Goal: Task Accomplishment & Management: Manage account settings

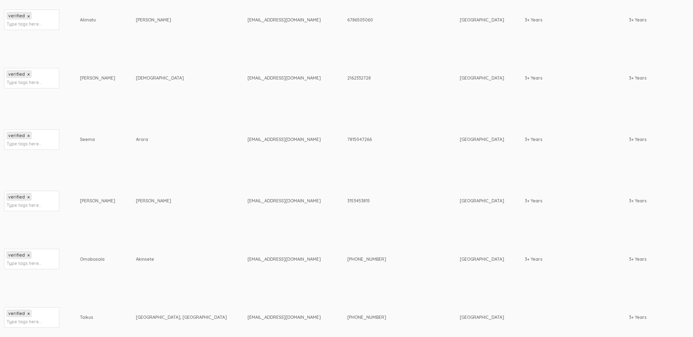
scroll to position [250, 0]
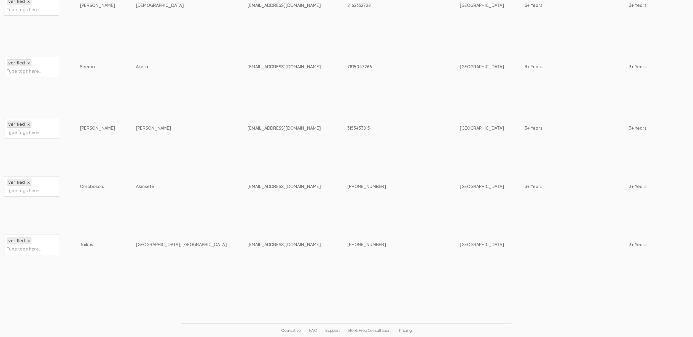
click at [82, 187] on div "Omobosola" at bounding box center [97, 187] width 35 height 6
copy div "Omobosola"
click at [248, 146] on td "bsilvermd@gmail.com" at bounding box center [298, 128] width 100 height 58
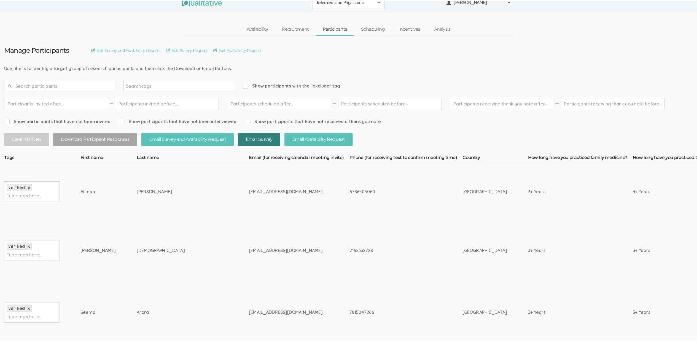
scroll to position [0, 0]
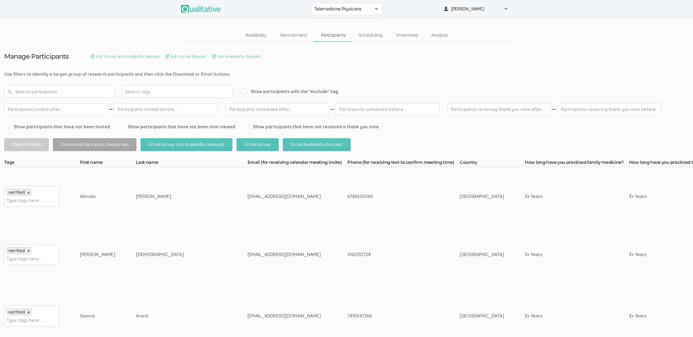
click at [248, 207] on td "garuba_alimatu@hotmail.com" at bounding box center [298, 196] width 100 height 58
drag, startPoint x: 116, startPoint y: 198, endPoint x: 237, endPoint y: 203, distance: 120.9
click at [248, 203] on td "garuba_alimatu@hotmail.com" at bounding box center [298, 196] width 100 height 58
drag, startPoint x: 206, startPoint y: 199, endPoint x: 94, endPoint y: 196, distance: 111.7
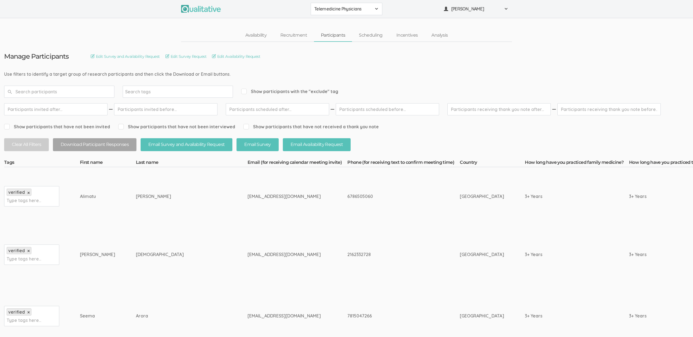
click at [94, 196] on div "Alimatu" at bounding box center [97, 197] width 35 height 6
click at [413, 32] on link "Incentives" at bounding box center [407, 36] width 35 height 12
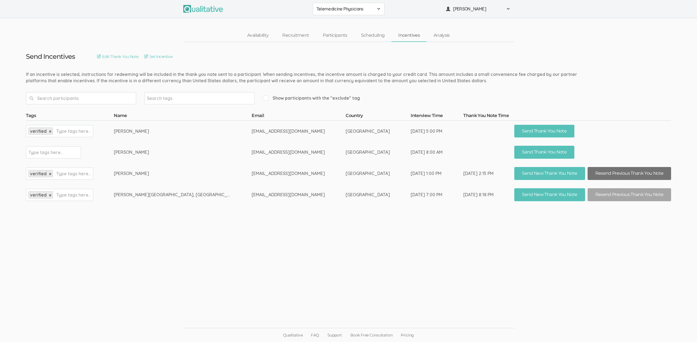
click at [612, 175] on button "Resend Previous Thank You Note" at bounding box center [630, 173] width 84 height 13
click at [215, 171] on td "Seema Arora" at bounding box center [183, 173] width 138 height 21
drag, startPoint x: 274, startPoint y: 173, endPoint x: 211, endPoint y: 175, distance: 62.9
click at [211, 175] on tr "verified × Type tags here... Seema Arora seemaaroramd@aol.com United States of …" at bounding box center [349, 173] width 646 height 21
click at [346, 169] on td "United States of America" at bounding box center [378, 173] width 65 height 21
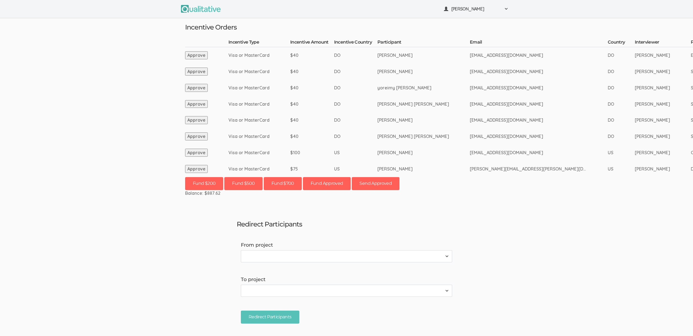
click at [50, 82] on ui-view "Neal Samarakkody Project Workspace Profile Organization Settings" at bounding box center [346, 168] width 693 height 336
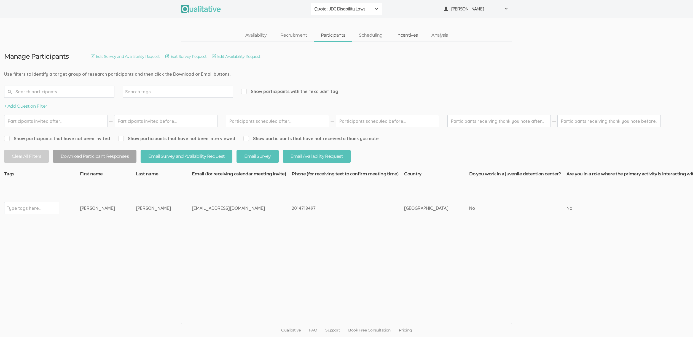
click at [409, 36] on link "Incentives" at bounding box center [407, 36] width 35 height 12
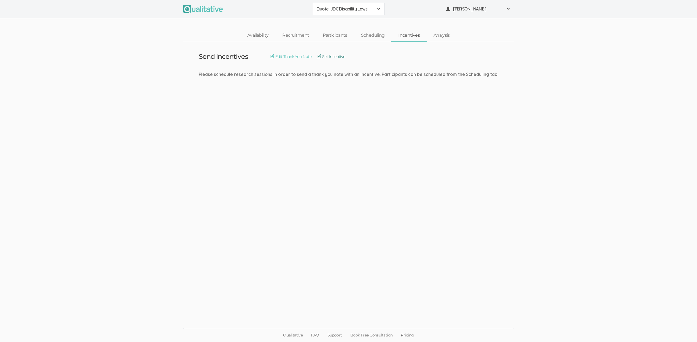
click at [324, 55] on link "Set Incentive" at bounding box center [331, 56] width 28 height 6
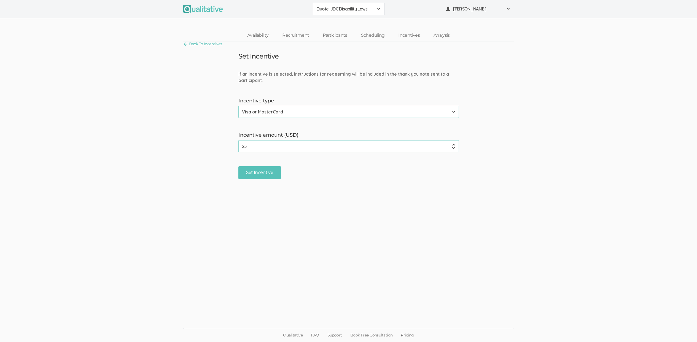
click at [255, 146] on input "25" at bounding box center [348, 146] width 221 height 12
paste input "50"
type input "50"
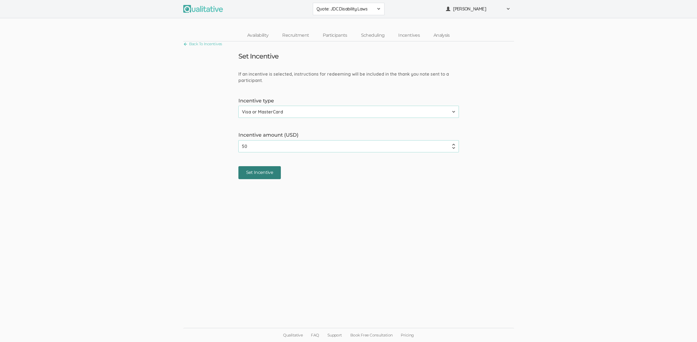
click at [260, 175] on input "Set Incentive" at bounding box center [259, 172] width 43 height 13
click at [363, 205] on ui-view "Back To Incentives Set Incentive If an incentive is selected, instructions for …" at bounding box center [348, 170] width 697 height 259
click at [212, 44] on link "Back To Incentives" at bounding box center [202, 43] width 39 height 7
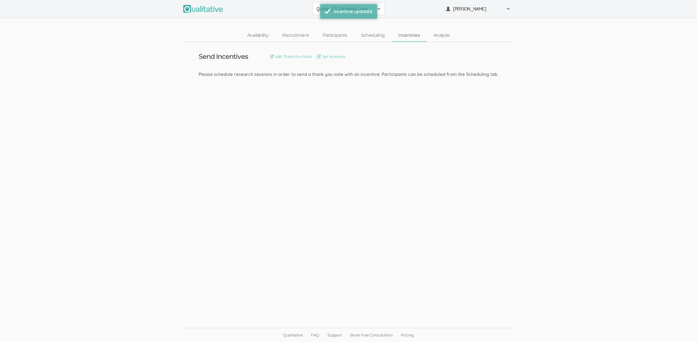
click at [318, 73] on div "Please schedule research sessions in order to send a thank you note with an inc…" at bounding box center [349, 74] width 300 height 6
drag, startPoint x: 365, startPoint y: 37, endPoint x: 360, endPoint y: 36, distance: 4.8
click at [365, 37] on link "Scheduling" at bounding box center [372, 36] width 37 height 12
click at [333, 36] on link "Participants" at bounding box center [335, 36] width 38 height 12
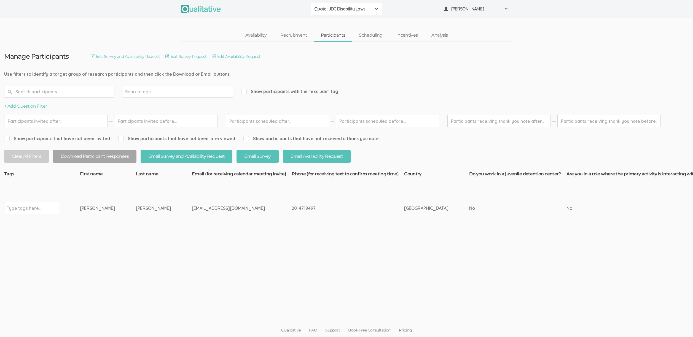
click at [164, 287] on ui-view "Manage Participants Edit Survey and Availability Request Edit Survey Request Ed…" at bounding box center [346, 169] width 693 height 254
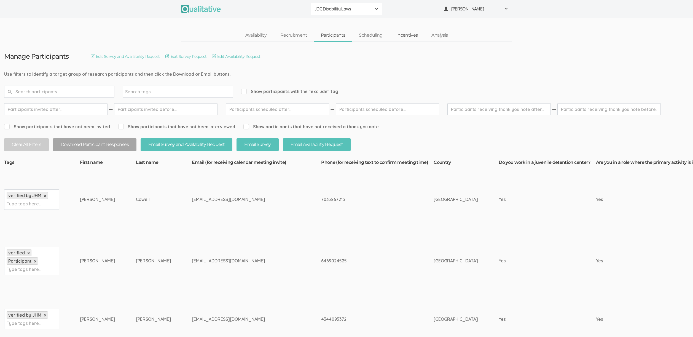
click at [410, 36] on link "Incentives" at bounding box center [407, 36] width 35 height 12
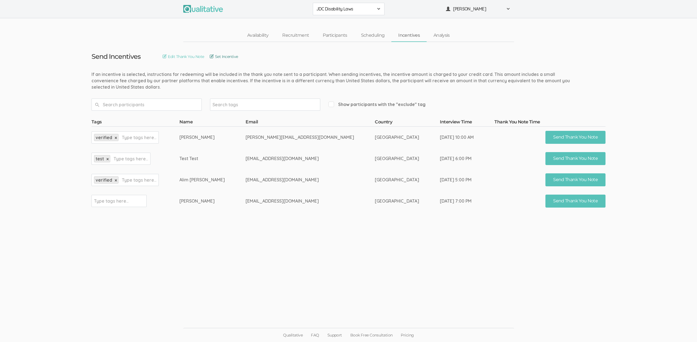
click at [238, 58] on link "Set Incentive" at bounding box center [224, 56] width 28 height 6
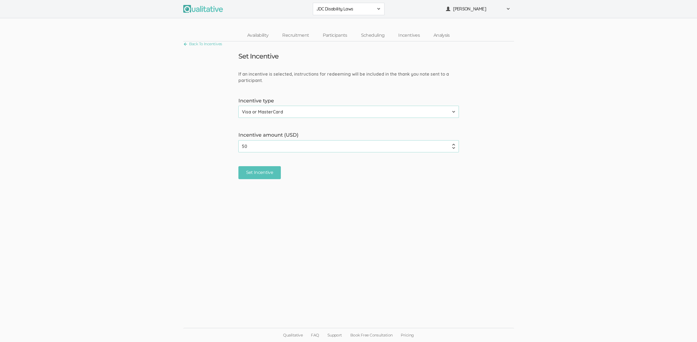
click at [253, 148] on input "50" at bounding box center [348, 146] width 221 height 12
click at [252, 148] on input "50" at bounding box center [348, 146] width 221 height 12
click at [376, 34] on link "Scheduling" at bounding box center [372, 36] width 37 height 12
